Goal: Check status: Check status

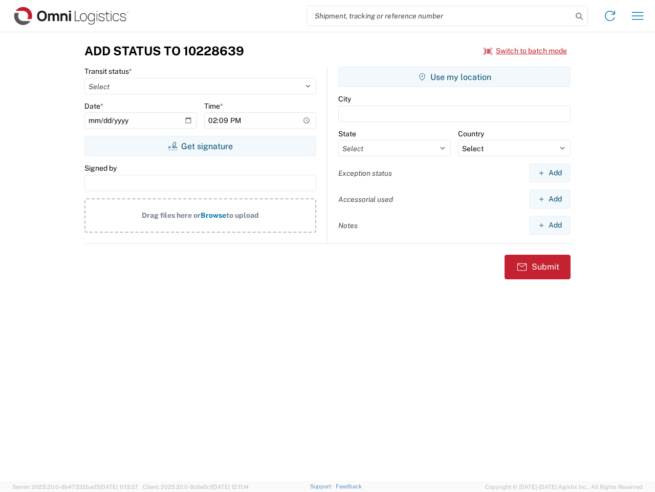
click at [440, 16] on input "search" at bounding box center [439, 15] width 265 height 19
click at [580, 16] on icon at bounding box center [579, 16] width 14 height 14
click at [610, 16] on icon at bounding box center [610, 16] width 16 height 16
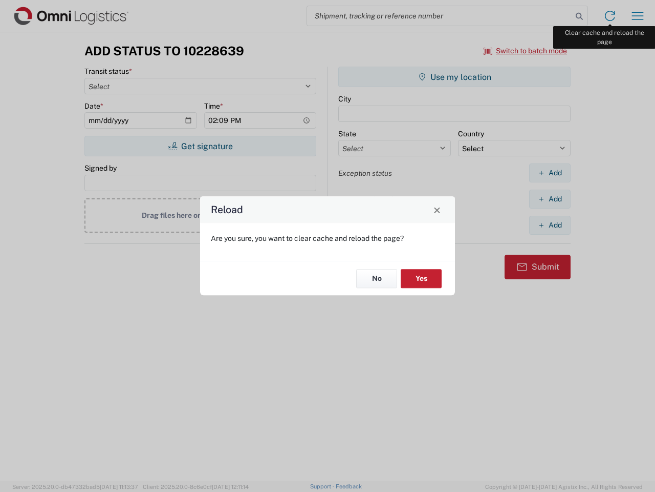
click at [638, 16] on div "Reload Are you sure, you want to clear cache and reload the page? No Yes" at bounding box center [327, 246] width 655 height 492
click at [526, 51] on div "Reload Are you sure, you want to clear cache and reload the page? No Yes" at bounding box center [327, 246] width 655 height 492
click at [200, 146] on div "Reload Are you sure, you want to clear cache and reload the page? No Yes" at bounding box center [327, 246] width 655 height 492
click at [455, 77] on div "Reload Are you sure, you want to clear cache and reload the page? No Yes" at bounding box center [327, 246] width 655 height 492
click at [550, 173] on div "Reload Are you sure, you want to clear cache and reload the page? No Yes" at bounding box center [327, 246] width 655 height 492
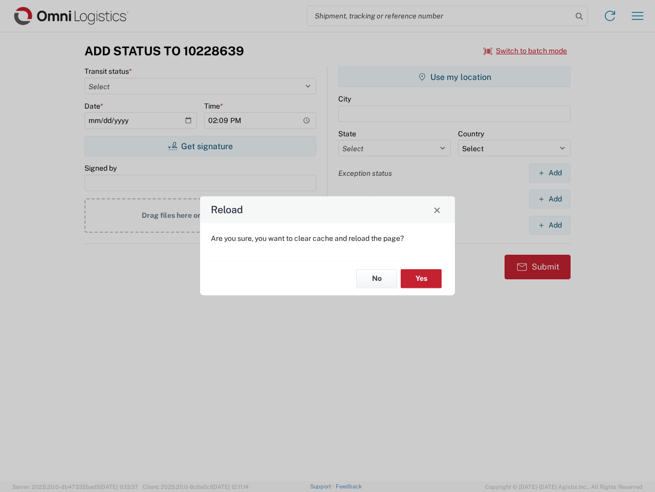
click at [550, 199] on div "Reload Are you sure, you want to clear cache and reload the page? No Yes" at bounding box center [327, 246] width 655 height 492
click at [550, 225] on div "Reload Are you sure, you want to clear cache and reload the page? No Yes" at bounding box center [327, 246] width 655 height 492
